Goal: Transaction & Acquisition: Subscribe to service/newsletter

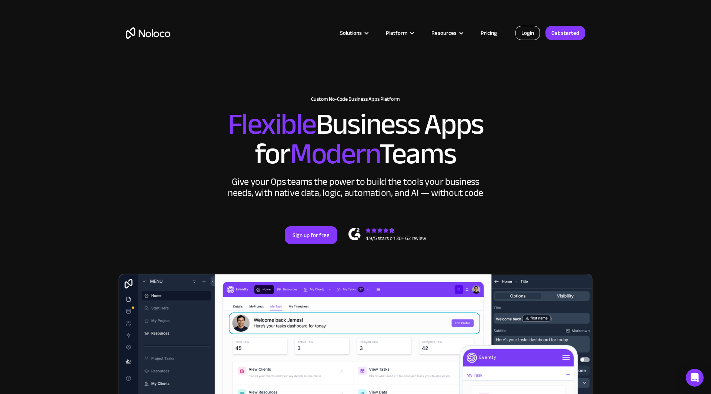
click at [524, 29] on link "Login" at bounding box center [528, 33] width 24 height 14
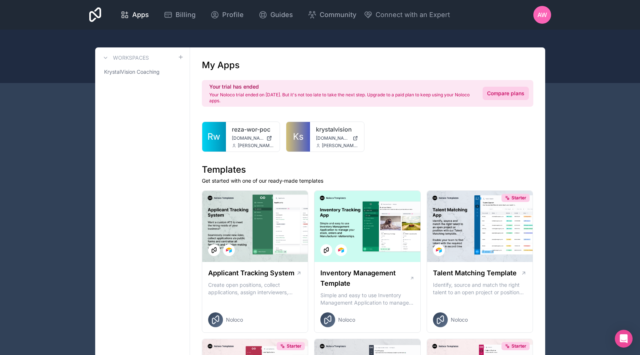
click at [501, 97] on link "Compare plans" at bounding box center [506, 93] width 46 height 13
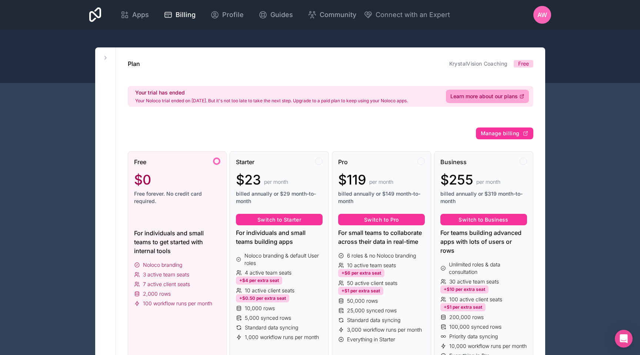
click at [347, 147] on div "Free $0 Free forever. No credit card required. For individuals and small teams …" at bounding box center [331, 297] width 406 height 317
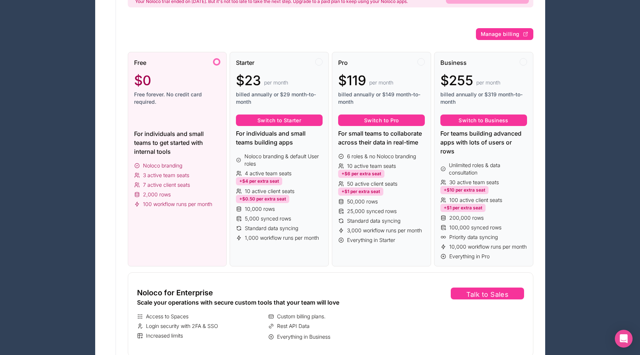
scroll to position [100, 0]
click at [379, 123] on button "Switch to Pro" at bounding box center [381, 120] width 87 height 12
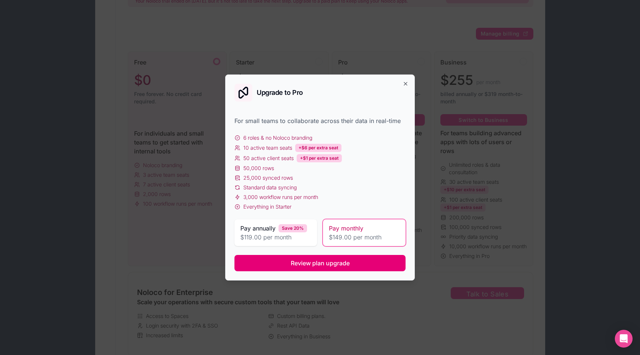
click at [320, 264] on span "Review plan upgrade" at bounding box center [320, 263] width 59 height 9
